Goal: Use online tool/utility: Use online tool/utility

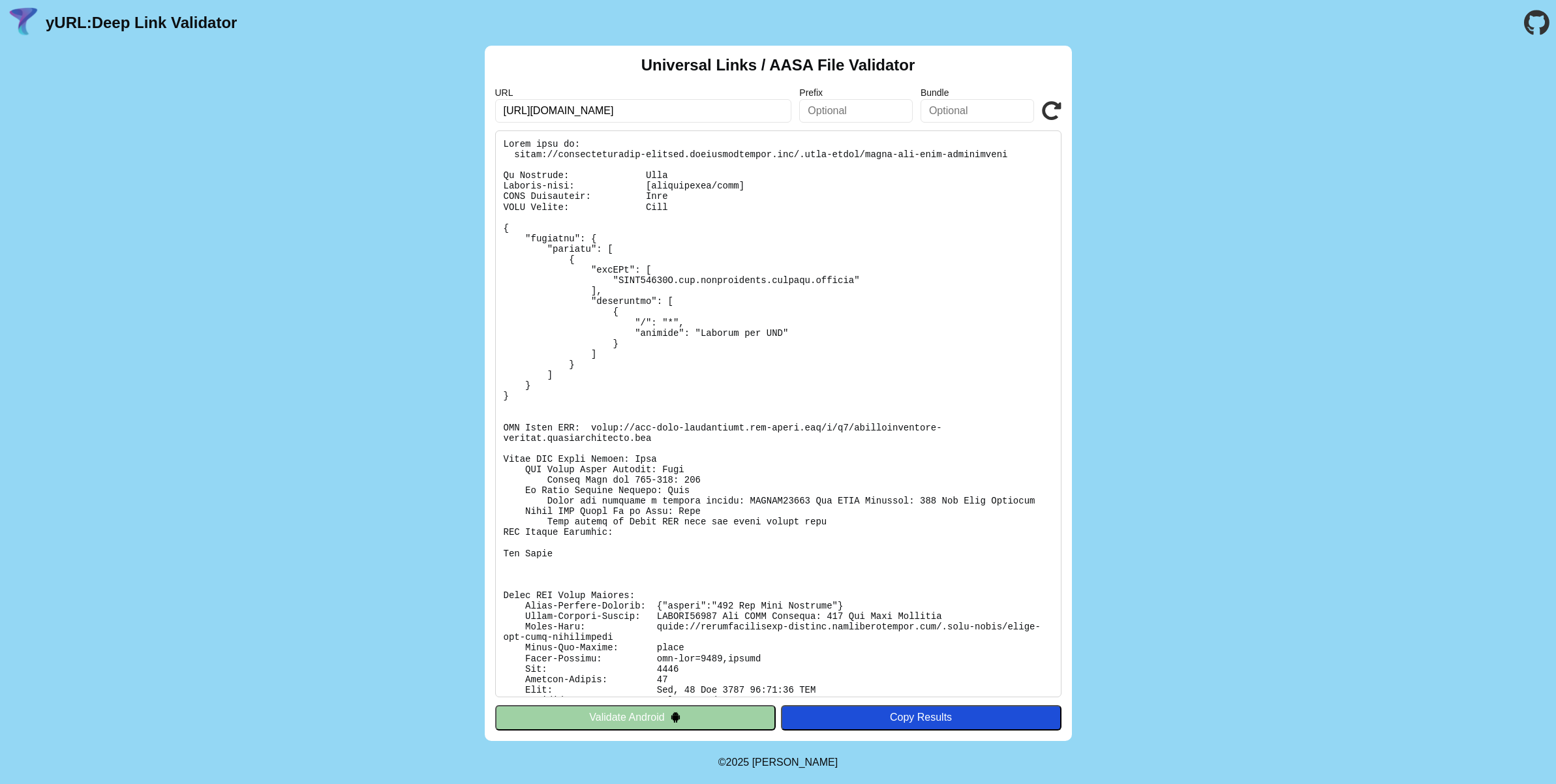
click at [314, 308] on div "Universal Links / AASA File Validator URL [URL][DOMAIN_NAME] Prefix Bundle Vali…" at bounding box center [778, 394] width 1556 height 696
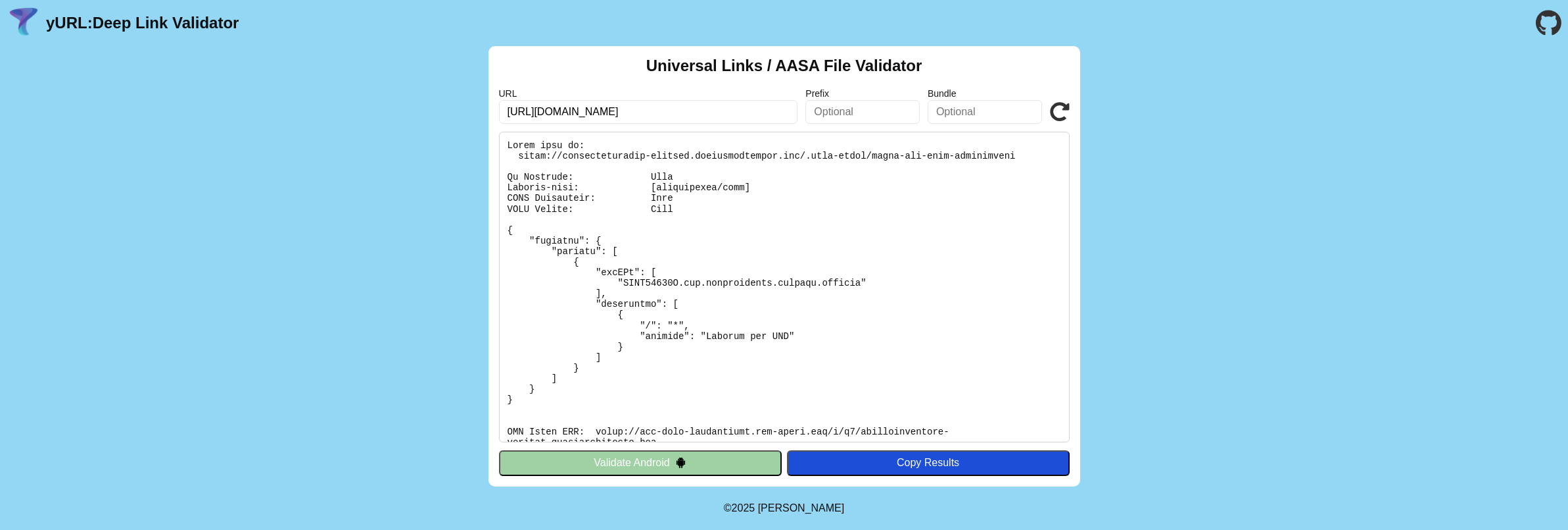
click at [1059, 109] on icon at bounding box center [1059, 111] width 19 height 19
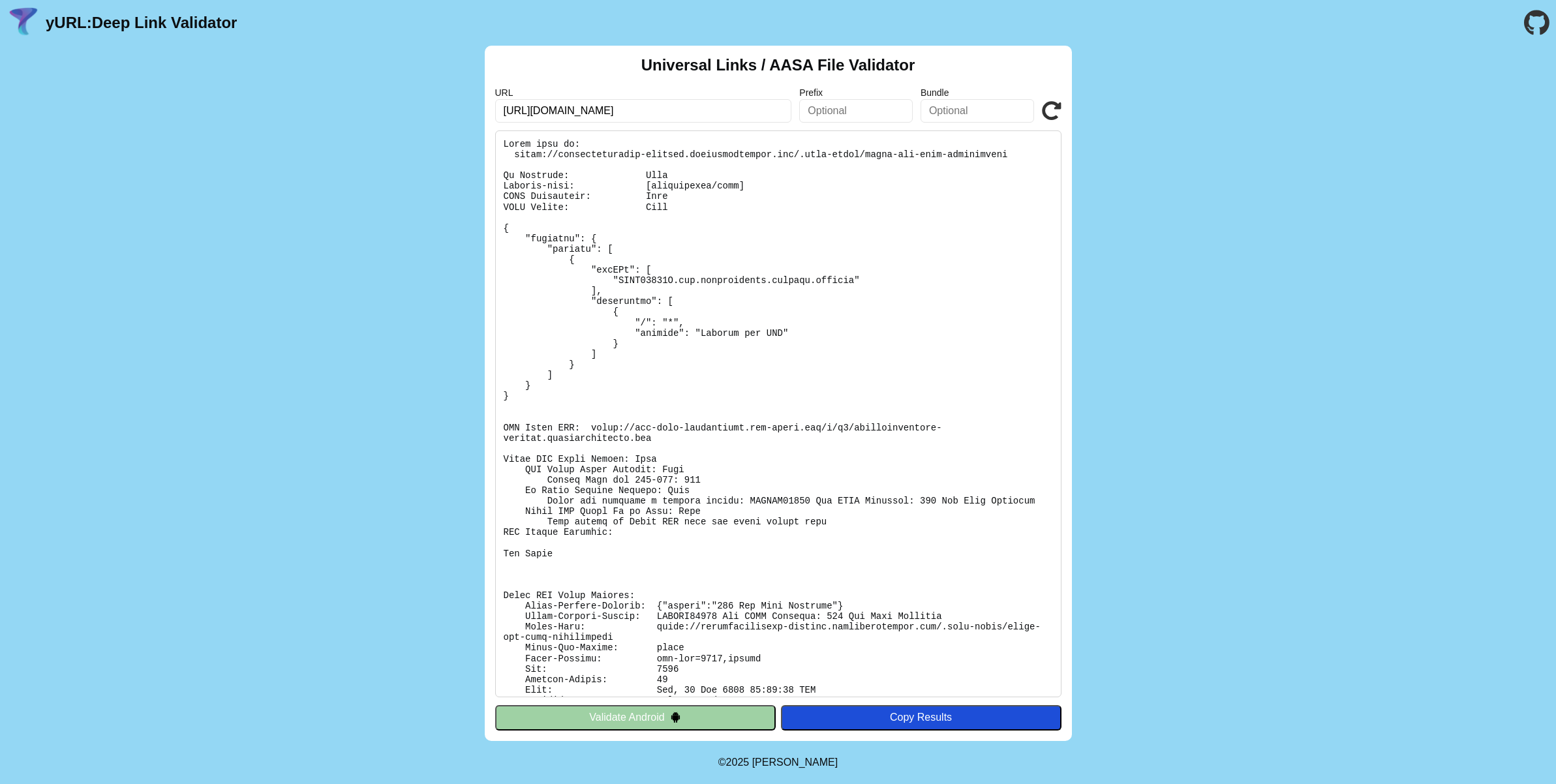
click at [352, 289] on div "Universal Links / AASA File Validator URL [URL][DOMAIN_NAME] Prefix Bundle Vali…" at bounding box center [778, 394] width 1556 height 696
